Goal: Task Accomplishment & Management: Manage account settings

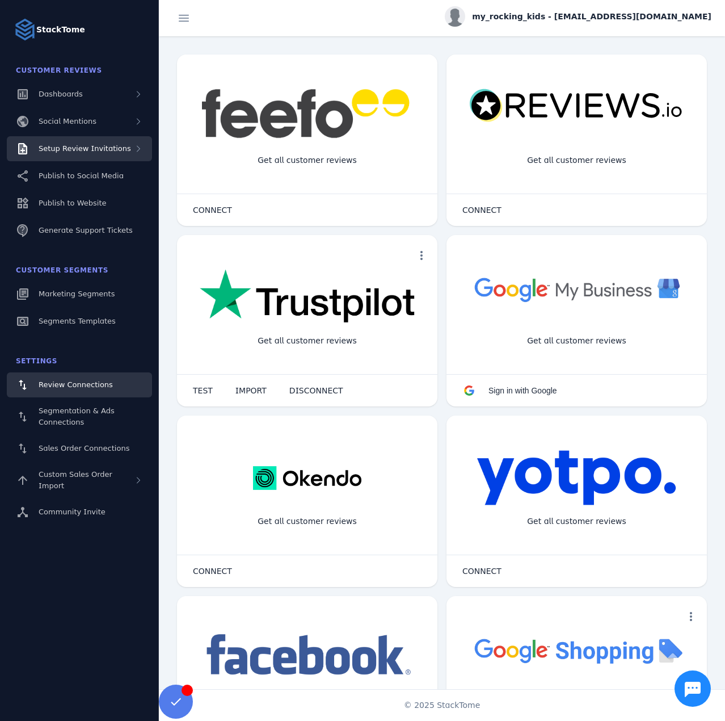
click at [117, 152] on span "Setup Review Invitations" at bounding box center [85, 148] width 92 height 9
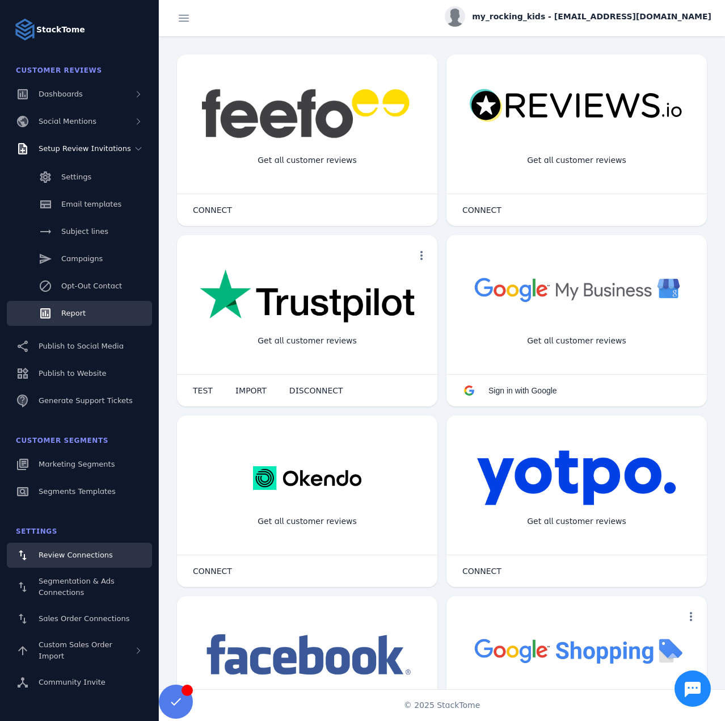
click at [72, 310] on span "Report" at bounding box center [73, 313] width 24 height 9
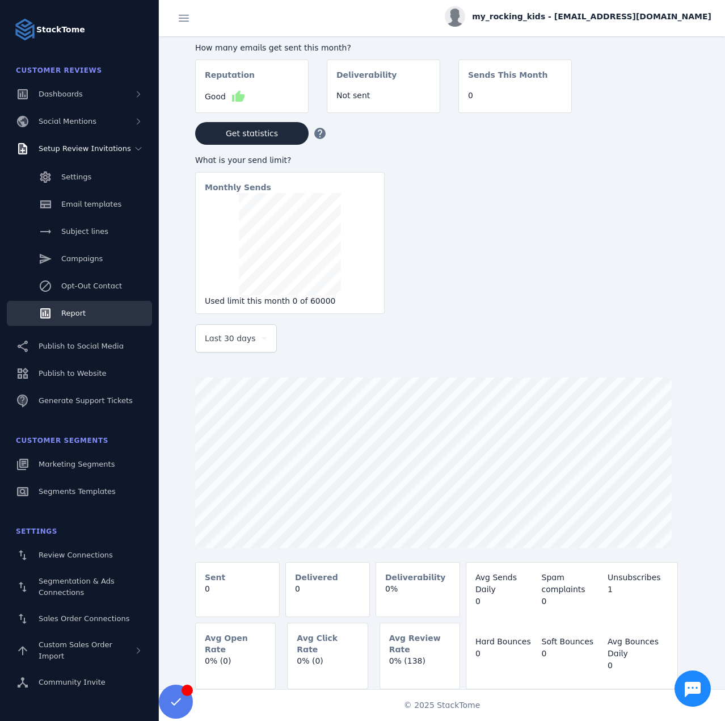
click at [597, 19] on span "my_rocking_kids - cs_mrkids@stacktome.com" at bounding box center [591, 17] width 239 height 12
click at [655, 106] on button "Sign out" at bounding box center [671, 109] width 82 height 27
